Goal: Task Accomplishment & Management: Manage account settings

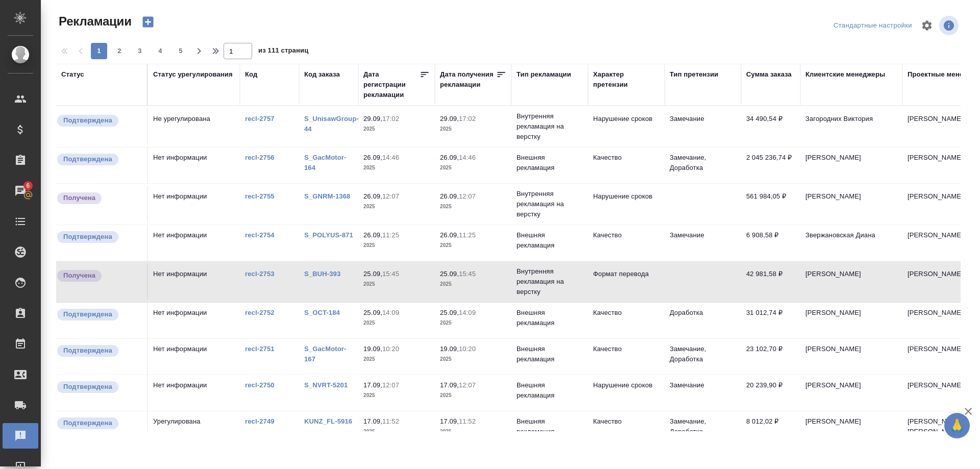
scroll to position [0, 133]
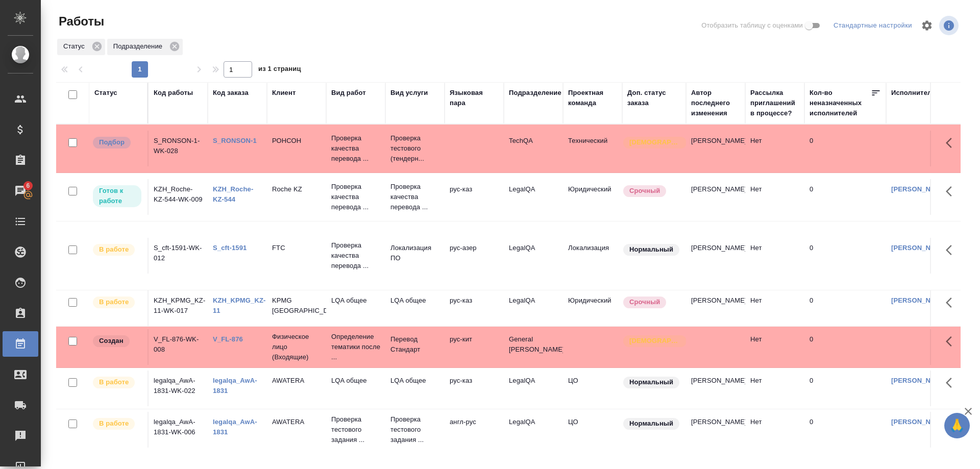
click at [215, 198] on link "KZH_Roche-KZ-544" at bounding box center [233, 194] width 40 height 18
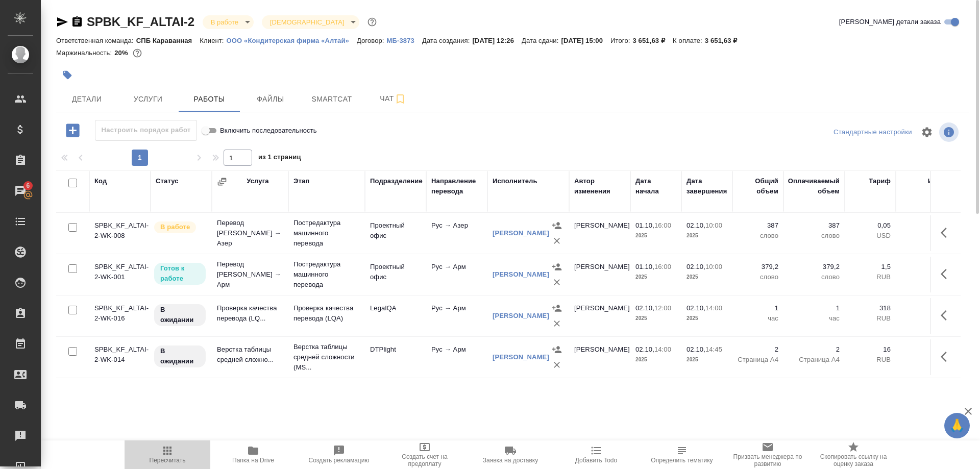
drag, startPoint x: 162, startPoint y: 455, endPoint x: 230, endPoint y: 455, distance: 67.9
click at [165, 456] on icon "button" at bounding box center [167, 451] width 12 height 12
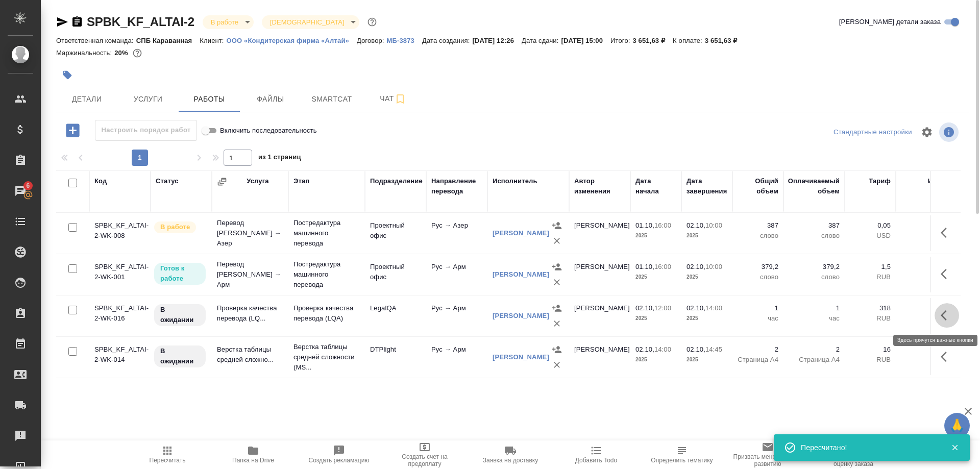
click at [941, 317] on icon "button" at bounding box center [947, 315] width 12 height 12
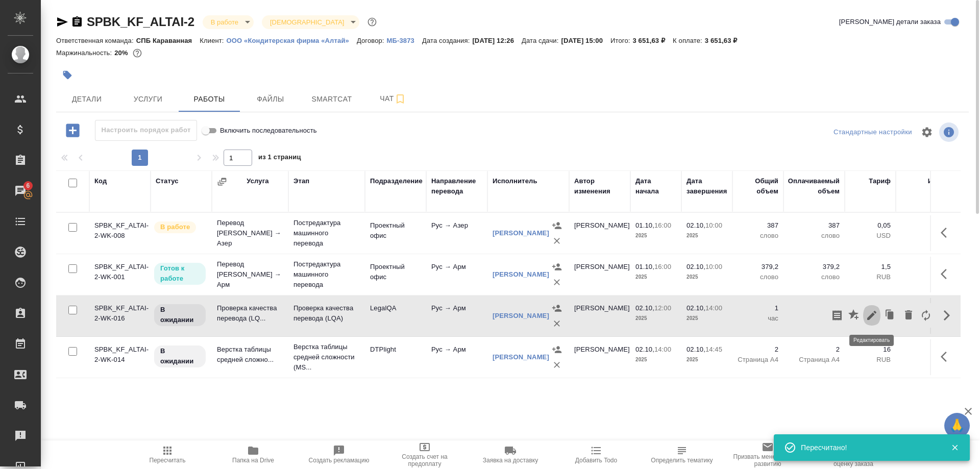
click at [870, 319] on icon "button" at bounding box center [871, 315] width 9 height 9
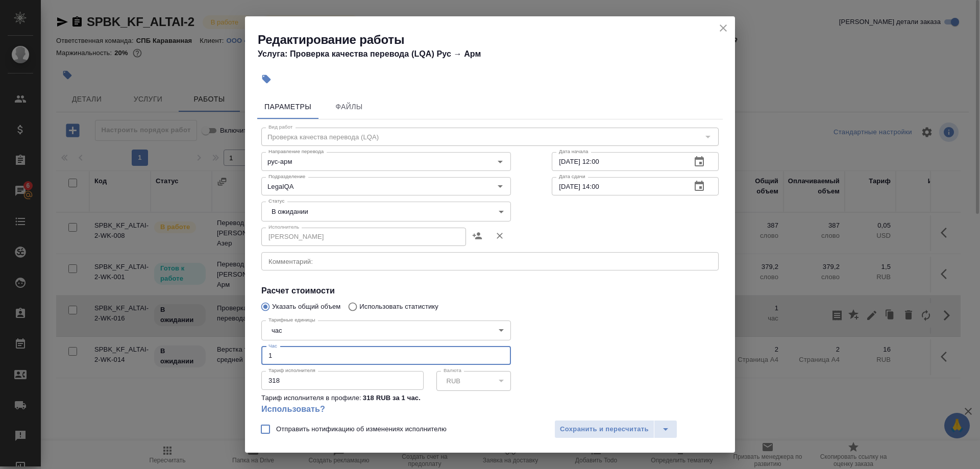
drag, startPoint x: 256, startPoint y: 344, endPoint x: 224, endPoint y: 342, distance: 31.7
click at [261, 347] on input "1" at bounding box center [386, 356] width 250 height 18
type input "0.75"
click at [273, 205] on body "🙏 .cls-1 fill:#fff; AWATERA Shirina Sabina Клиенты Спецификации Заказы 6 Чаты T…" at bounding box center [490, 234] width 980 height 469
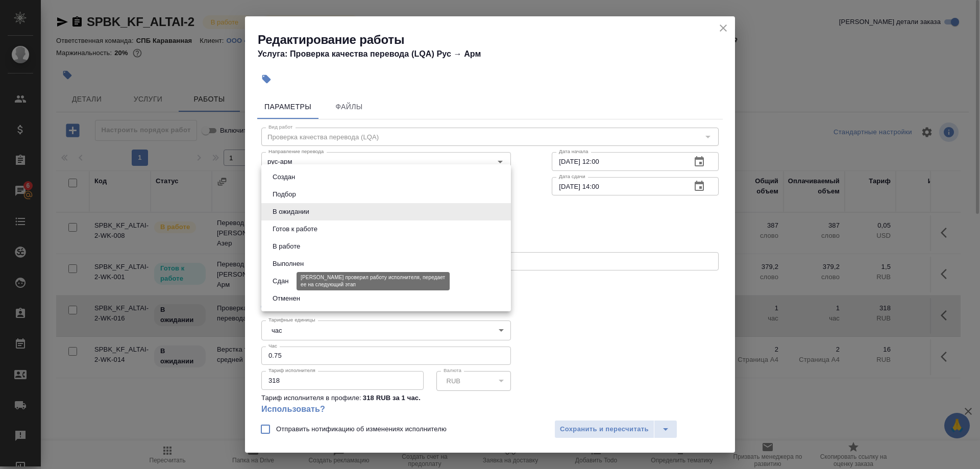
drag, startPoint x: 277, startPoint y: 269, endPoint x: 277, endPoint y: 282, distance: 13.3
click at [277, 282] on ul "Создан Подбор В ожидании Готов к работе В работе Выполнен Сдан Отменен" at bounding box center [386, 237] width 250 height 147
click at [277, 282] on button "Сдан" at bounding box center [281, 281] width 22 height 11
type input "closed"
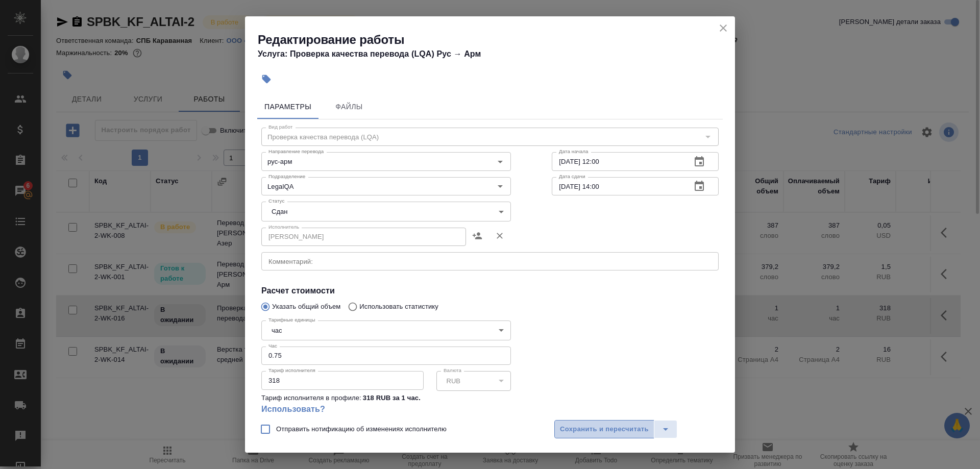
click at [567, 427] on span "Сохранить и пересчитать" at bounding box center [604, 430] width 89 height 12
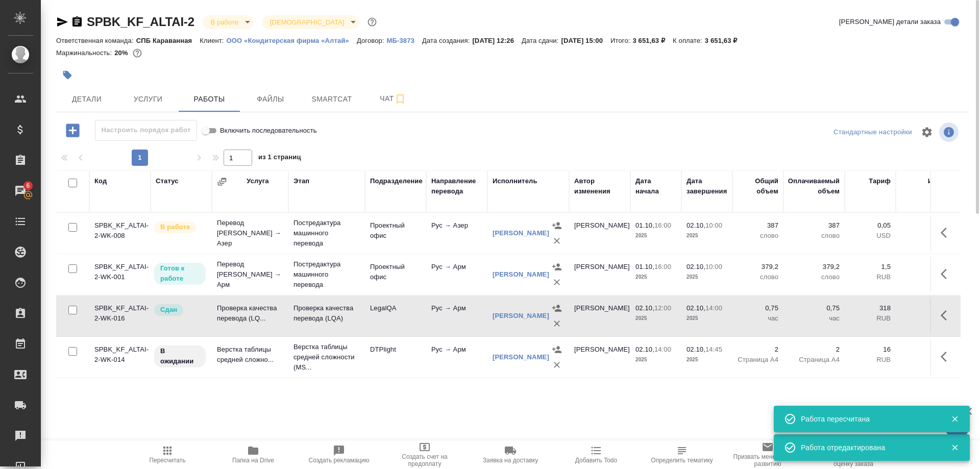
click at [169, 457] on span "Пересчитать" at bounding box center [168, 460] width 36 height 7
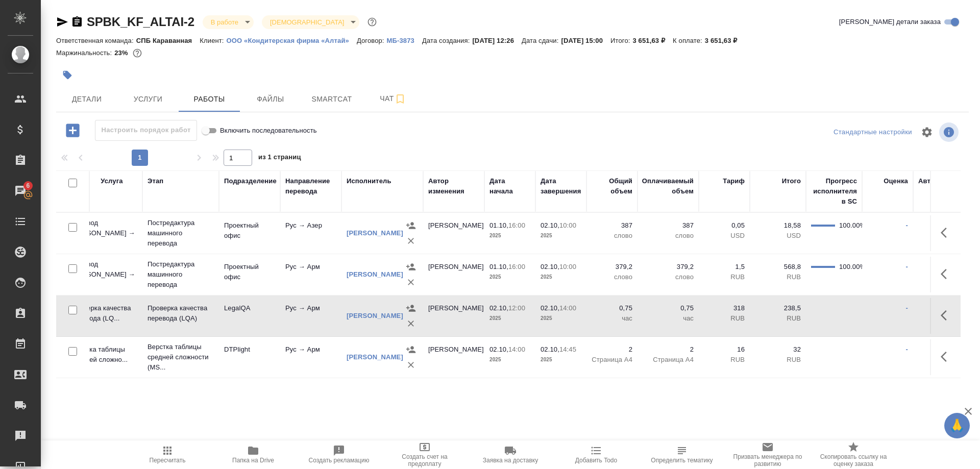
scroll to position [0, 147]
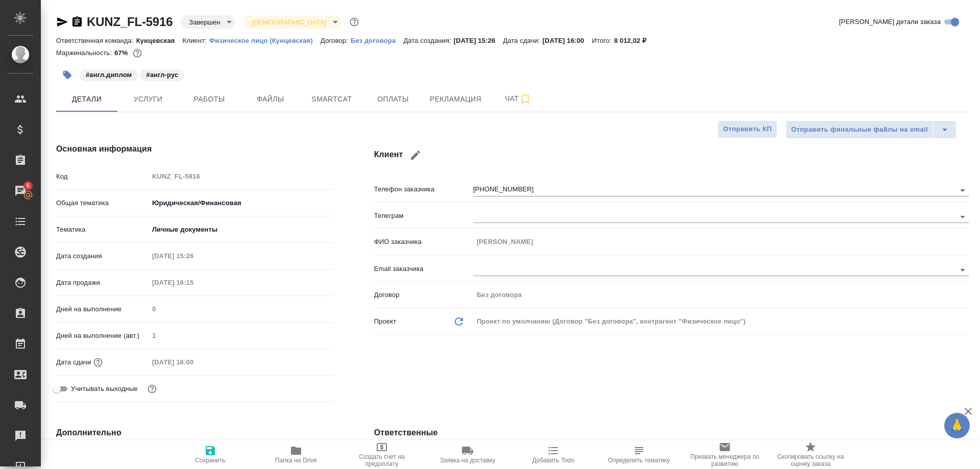
select select "RU"
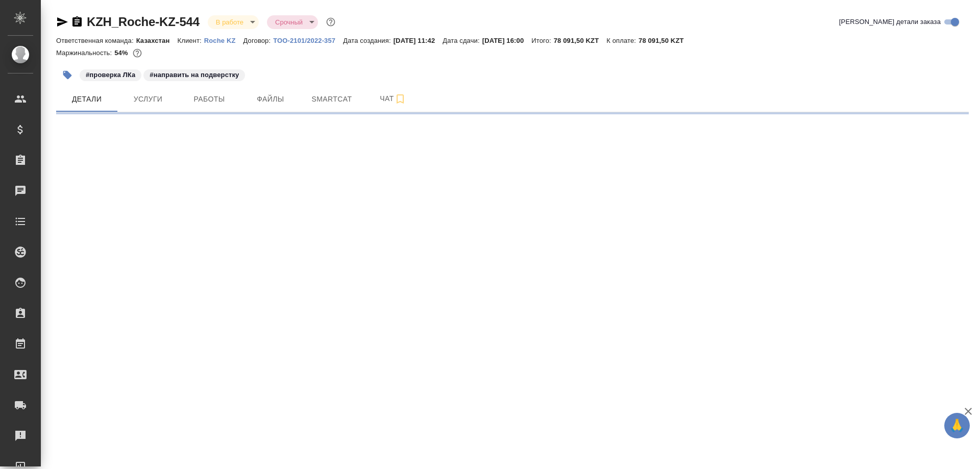
select select "RU"
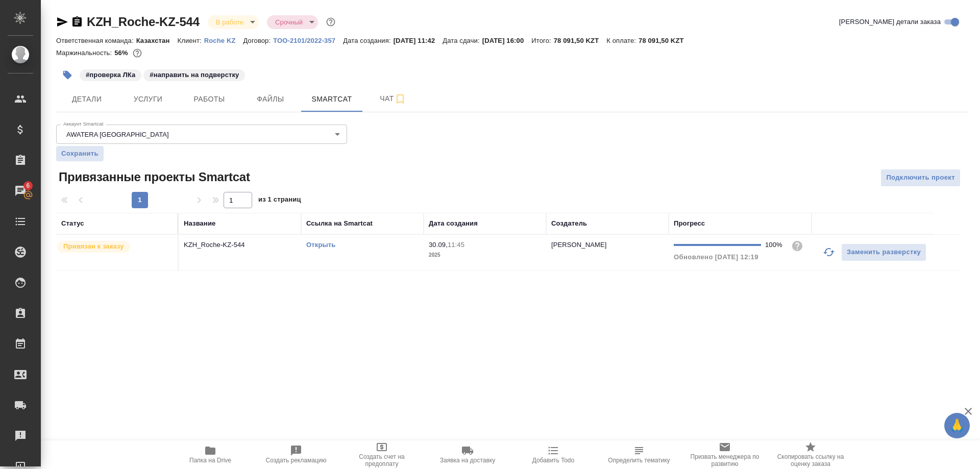
click at [321, 246] on link "Открыть" at bounding box center [320, 245] width 29 height 8
click at [320, 247] on link "Открыть" at bounding box center [320, 245] width 29 height 8
click at [313, 246] on link "Открыть" at bounding box center [320, 245] width 29 height 8
click at [194, 97] on span "Работы" at bounding box center [209, 99] width 49 height 13
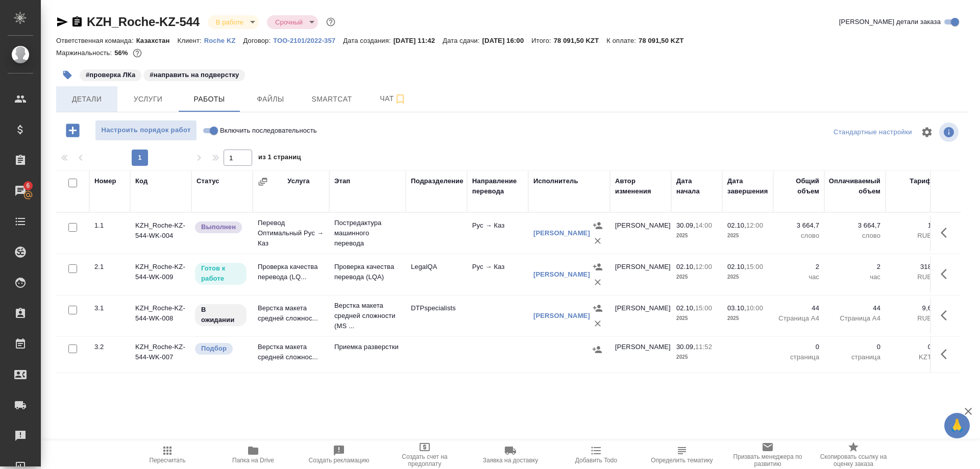
click at [83, 95] on span "Детали" at bounding box center [86, 99] width 49 height 13
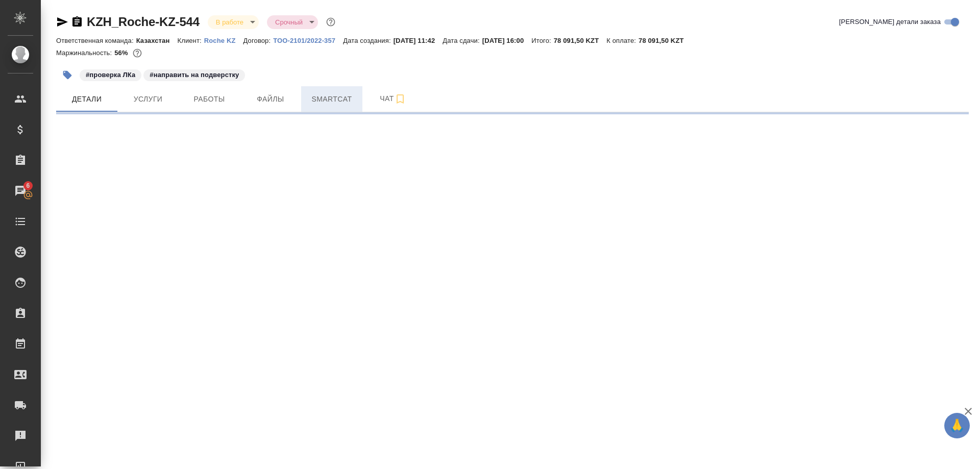
select select "RU"
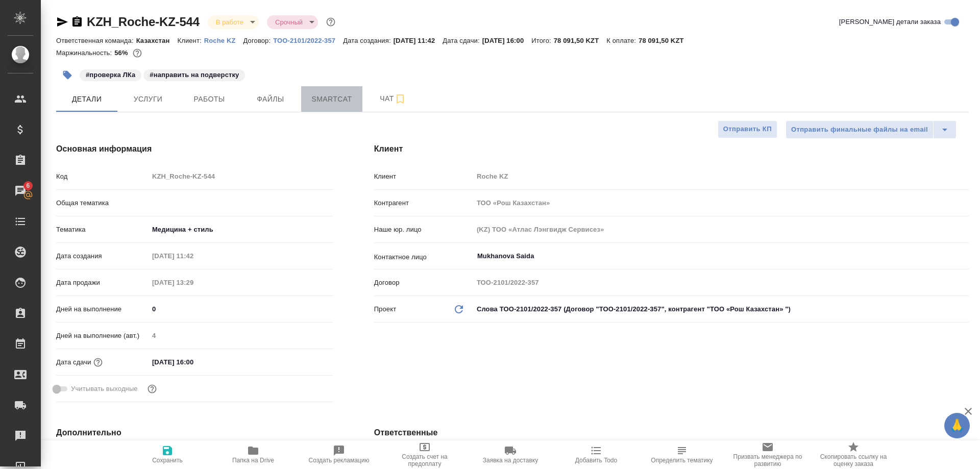
click at [315, 103] on span "Smartcat" at bounding box center [331, 99] width 49 height 13
type textarea "x"
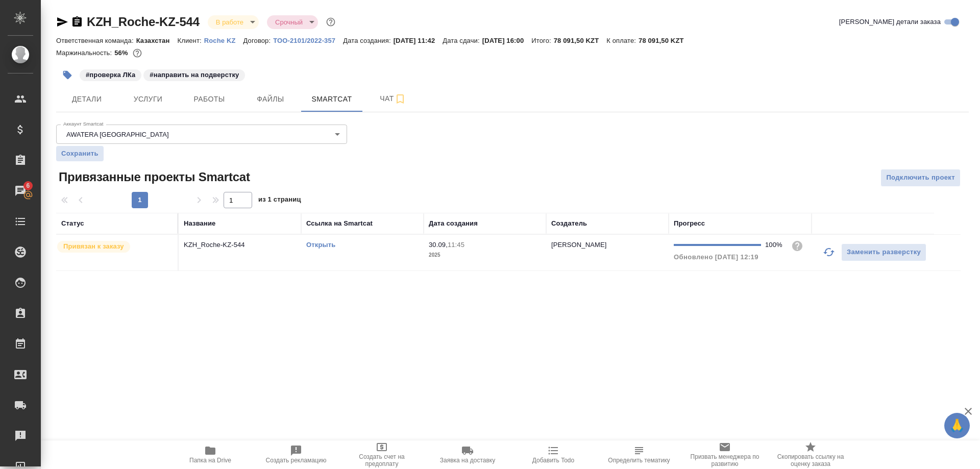
click at [318, 245] on link "Открыть" at bounding box center [320, 245] width 29 height 8
